Goal: Task Accomplishment & Management: Manage account settings

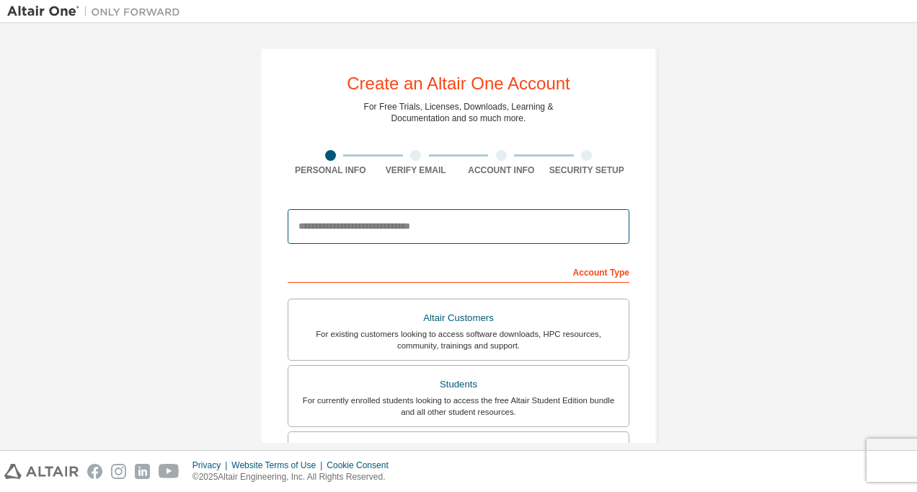
click at [439, 229] on input "email" at bounding box center [459, 226] width 342 height 35
type input "**********"
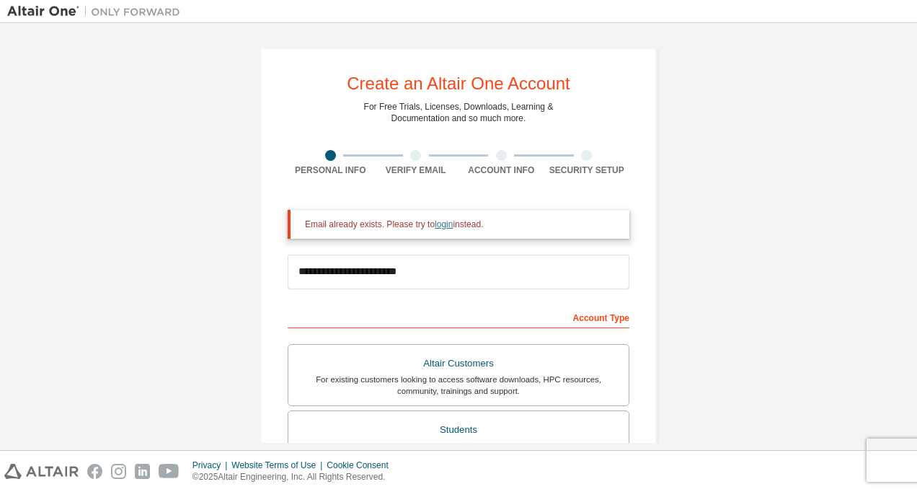
click at [435, 224] on link "login" at bounding box center [444, 224] width 18 height 10
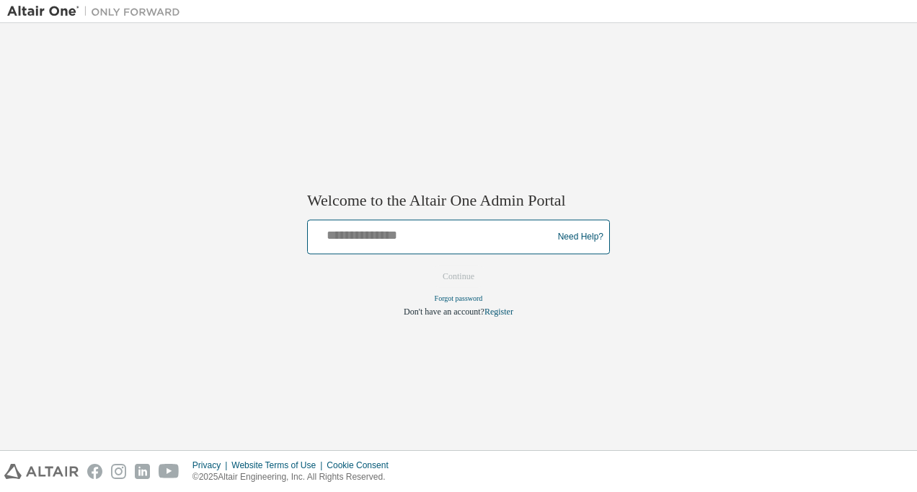
click at [432, 233] on input "text" at bounding box center [432, 233] width 237 height 21
type input "**********"
click at [427, 266] on button "Continue" at bounding box center [458, 277] width 62 height 22
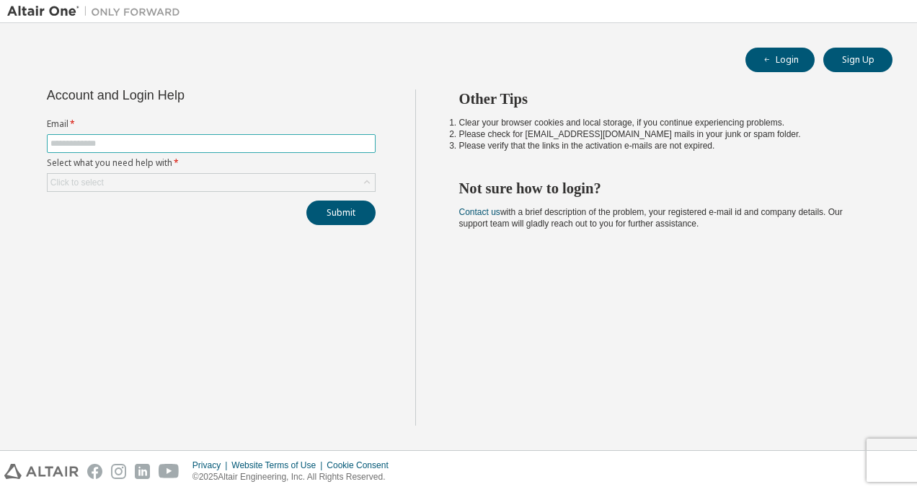
click at [262, 140] on input "text" at bounding box center [210, 144] width 321 height 12
type input "**********"
click at [190, 179] on div "Click to select" at bounding box center [211, 182] width 327 height 17
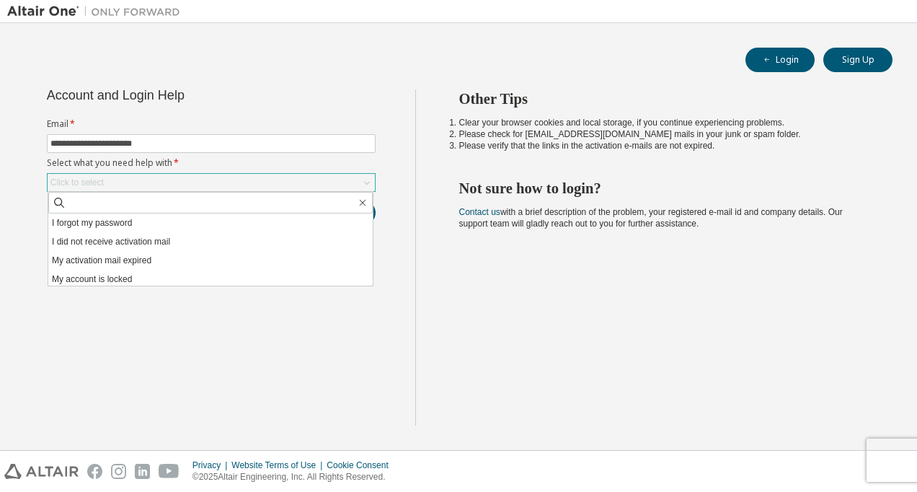
click at [223, 179] on div "Click to select" at bounding box center [211, 182] width 327 height 17
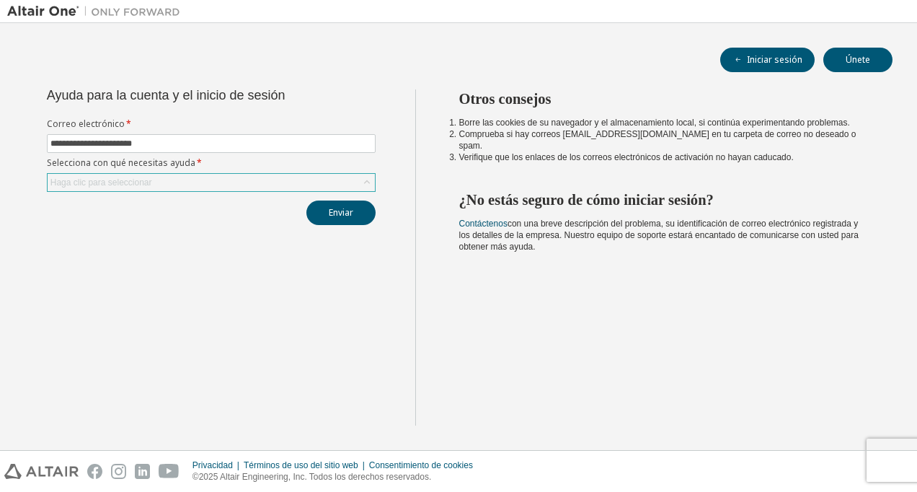
click at [169, 179] on div "Haga clic para seleccionar" at bounding box center [211, 182] width 327 height 17
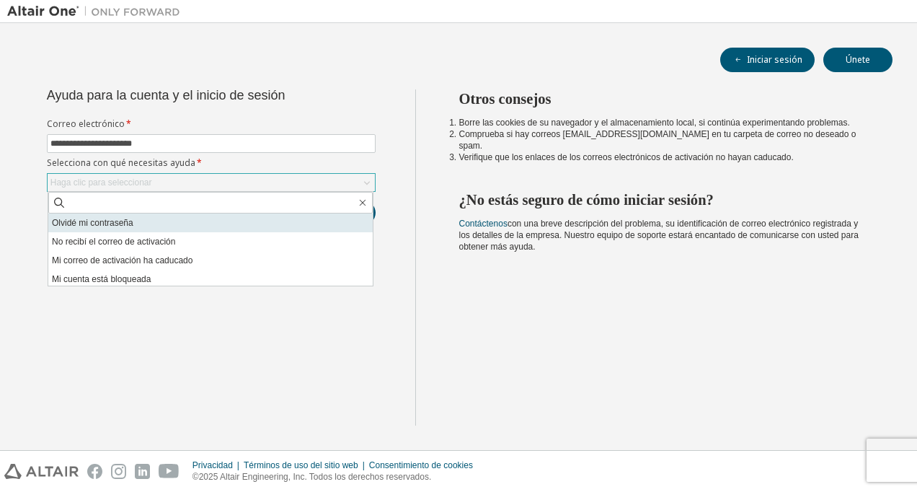
click at [133, 224] on li "Olvidé mi contraseña" at bounding box center [210, 222] width 324 height 19
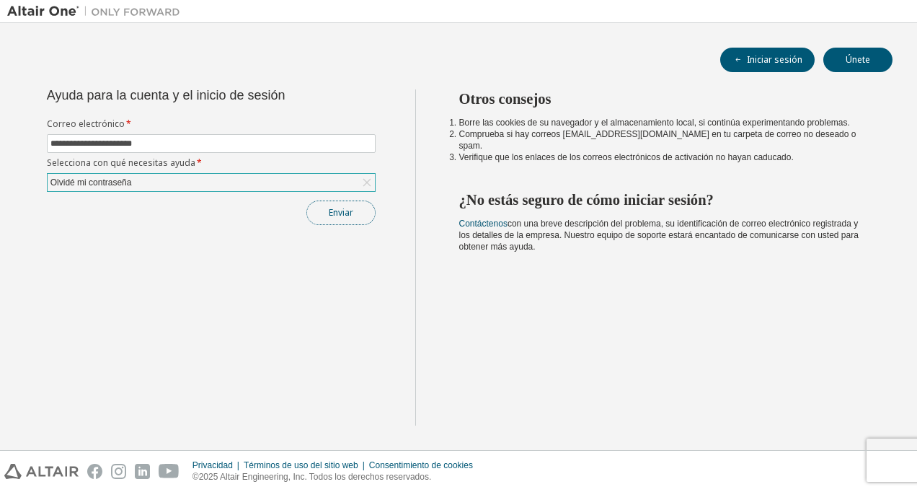
click at [342, 208] on button "Enviar" at bounding box center [340, 212] width 69 height 25
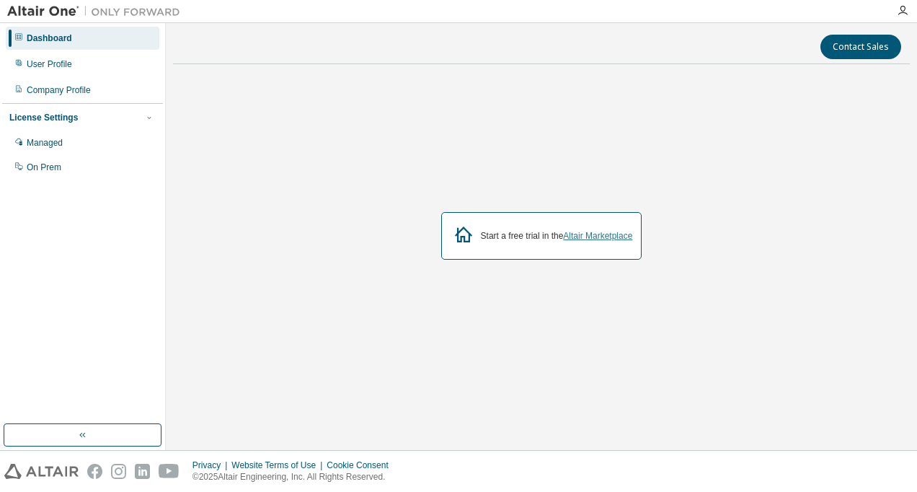
click at [582, 236] on link "Altair Marketplace" at bounding box center [597, 236] width 69 height 10
click at [595, 241] on link "Altair Marketplace" at bounding box center [597, 236] width 69 height 10
click at [597, 234] on link "Altair Marketplace" at bounding box center [597, 236] width 69 height 10
